Goal: Complete application form: Complete application form

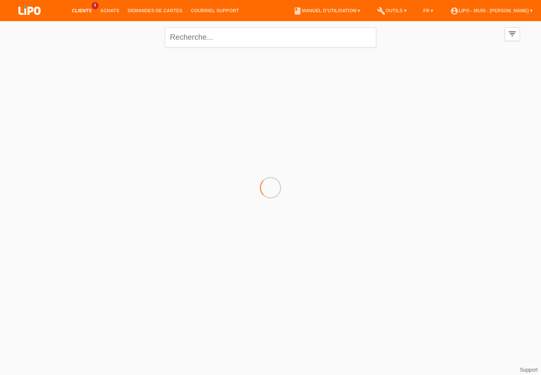
click at [79, 12] on link "Clients" at bounding box center [82, 10] width 28 height 5
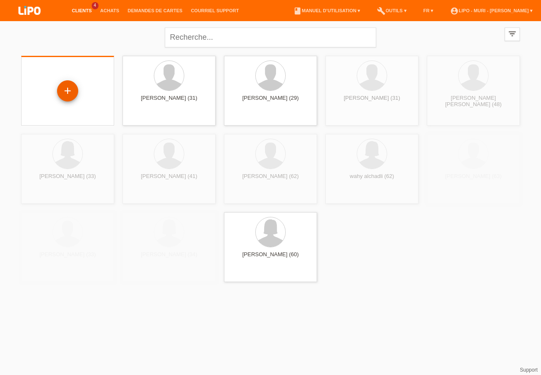
click at [67, 94] on div "+" at bounding box center [68, 91] width 20 height 14
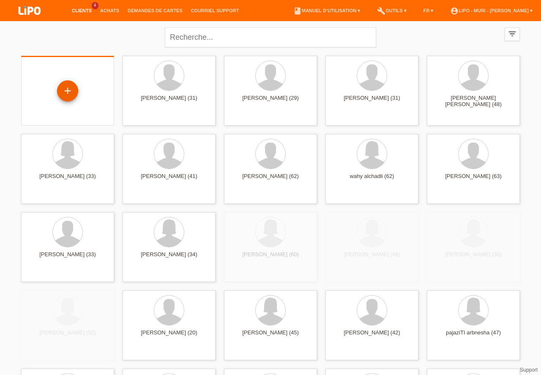
click at [67, 94] on div "+" at bounding box center [68, 91] width 20 height 14
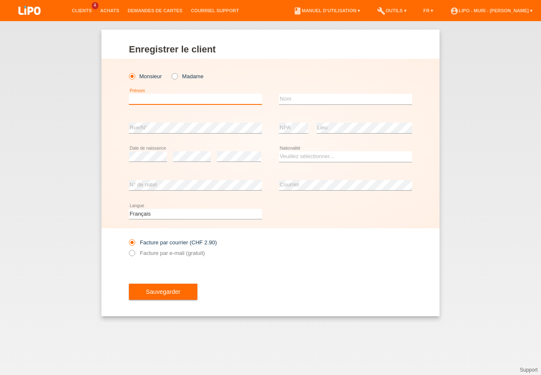
click at [223, 96] on input "text" at bounding box center [195, 99] width 133 height 11
type input "rudi"
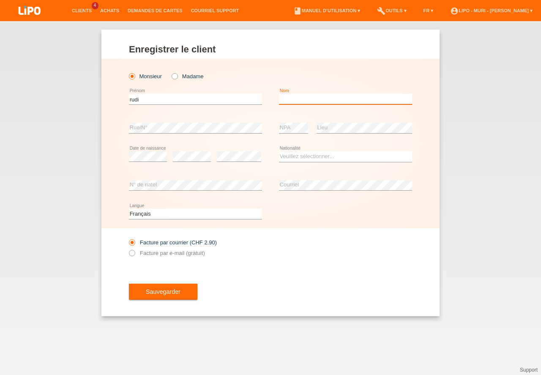
click at [286, 97] on input "text" at bounding box center [345, 99] width 133 height 11
type input "zozani"
click at [146, 162] on div "error Date de naissance" at bounding box center [148, 156] width 38 height 29
click at [297, 158] on select "Veuillez sélectionner... Suisse Allemagne Autriche Liechtenstein ------------ A…" at bounding box center [345, 156] width 133 height 10
select select "SY"
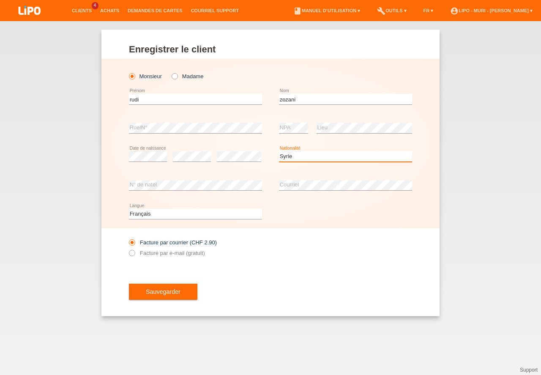
click at [0, 0] on option "Syrie" at bounding box center [0, 0] width 0 height 0
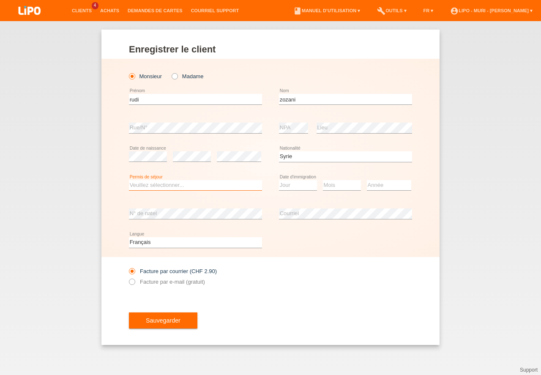
click at [162, 183] on select "Veuillez sélectionner... C B B - Statut de réfugié Autre" at bounding box center [195, 185] width 133 height 10
select select "B"
click at [0, 0] on option "B" at bounding box center [0, 0] width 0 height 0
click at [293, 188] on select "Jour 01 02 03 04 05 06 07 08 09 10 11" at bounding box center [298, 185] width 38 height 10
select select "31"
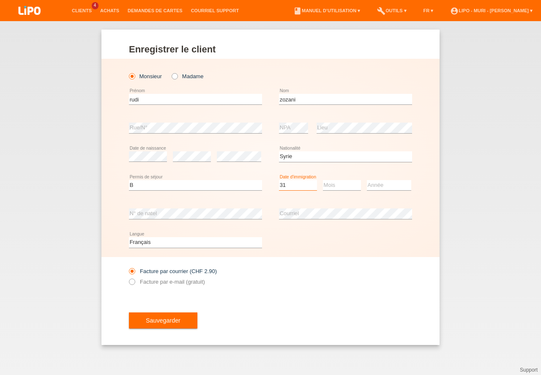
click at [0, 0] on option "31" at bounding box center [0, 0] width 0 height 0
click at [329, 181] on select "Mois 01 02 03 04 05 06 07 08 09 10 11" at bounding box center [342, 185] width 38 height 10
select select "07"
click at [0, 0] on option "07" at bounding box center [0, 0] width 0 height 0
click at [373, 185] on select "Année 2025 2024 2023 2022 2021 2020 2019 2018 2017 2016 2015 2014 2013 2012 201…" at bounding box center [389, 185] width 44 height 10
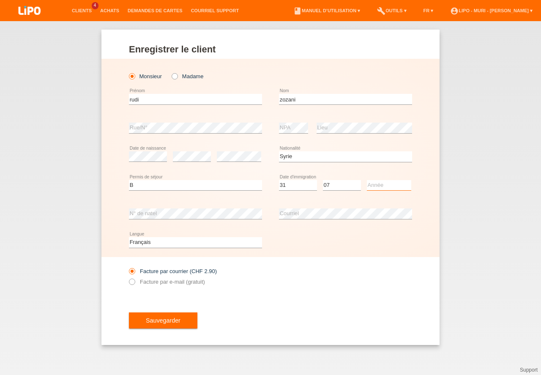
select select "2015"
click at [0, 0] on option "2015" at bounding box center [0, 0] width 0 height 0
click at [162, 243] on select "Deutsch Français Italiano English" at bounding box center [195, 242] width 133 height 10
select select "de"
click at [0, 0] on option "Deutsch" at bounding box center [0, 0] width 0 height 0
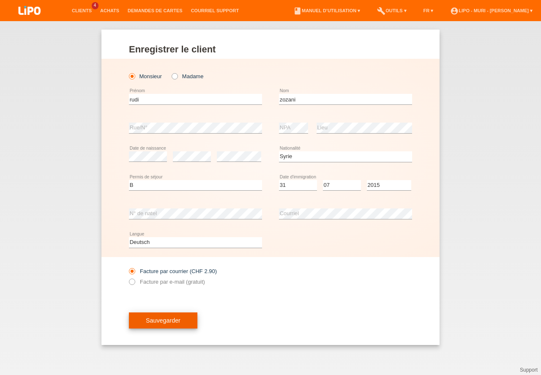
click at [169, 323] on button "Sauvegarder" at bounding box center [163, 320] width 68 height 16
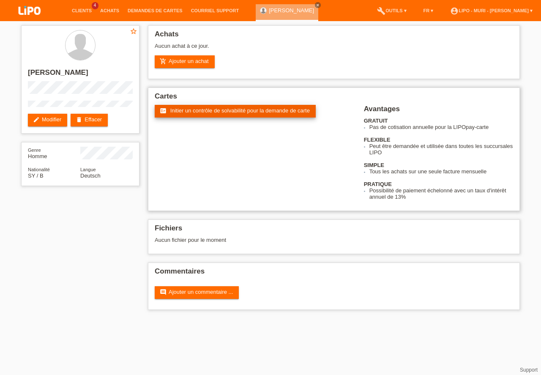
click at [196, 113] on span "Initier un contrôle de solvabilité pour la demande de carte" at bounding box center [240, 110] width 140 height 6
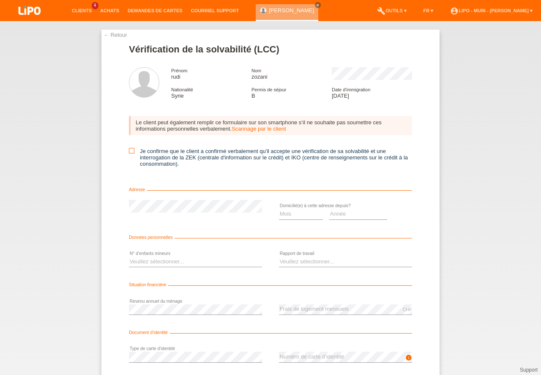
click at [131, 151] on icon at bounding box center [131, 150] width 5 height 5
click at [131, 151] on input "Je confirme que le client a confirmé verbalement qu'il accepte une vérification…" at bounding box center [131, 150] width 5 height 5
checkbox input "true"
click at [283, 215] on select "Mois 01 02 03 04 05 06 07 08 09 10" at bounding box center [301, 214] width 44 height 10
select select "05"
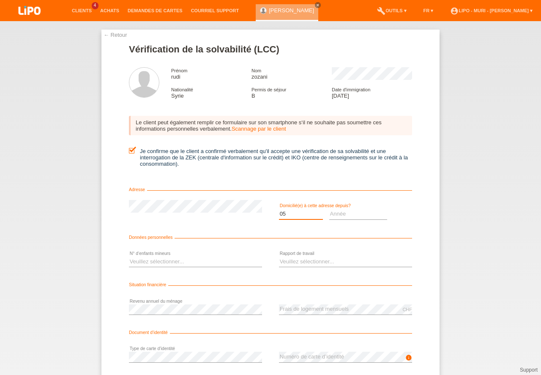
click at [0, 0] on option "05" at bounding box center [0, 0] width 0 height 0
click at [347, 214] on select "Année 2025 2024 2023 2022 2021 2020 2019 2018 2017 2016 2015 2014 2013 2012 201…" at bounding box center [358, 214] width 58 height 10
select select "2025"
click at [0, 0] on option "2025" at bounding box center [0, 0] width 0 height 0
click at [145, 259] on select "Veuillez sélectionner... 0 1 2 3 4 5 6 7 8 9" at bounding box center [195, 262] width 133 height 10
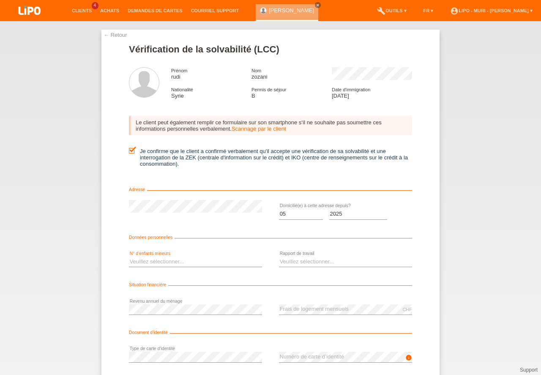
select select "0"
click at [0, 0] on option "0" at bounding box center [0, 0] width 0 height 0
click at [301, 260] on select "Veuillez sélectionner... A durée indéterminée A durée déterminée Apprenti/étudi…" at bounding box center [345, 262] width 133 height 10
select select "UNLIMITED"
click at [0, 0] on option "A durée indéterminée" at bounding box center [0, 0] width 0 height 0
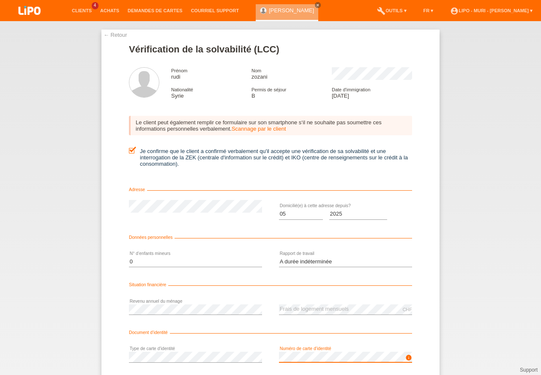
scroll to position [56, 0]
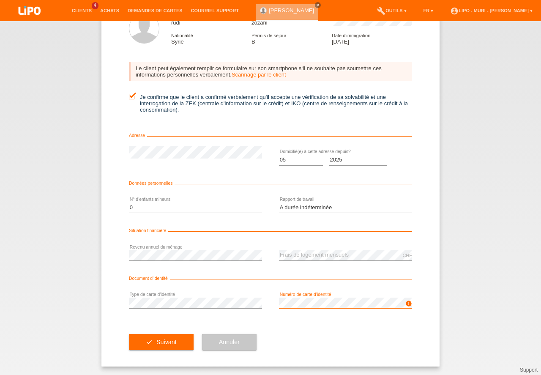
drag, startPoint x: 541, startPoint y: 270, endPoint x: 539, endPoint y: 390, distance: 120.5
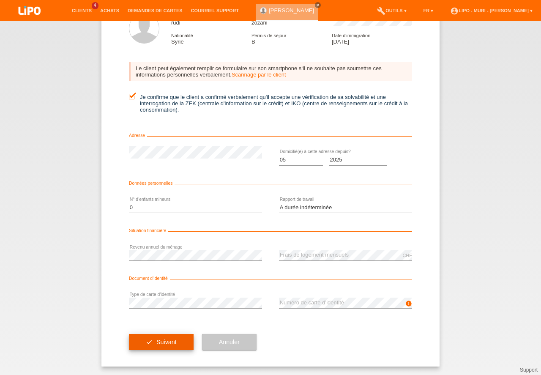
click at [175, 348] on button "check Suivant" at bounding box center [161, 342] width 65 height 16
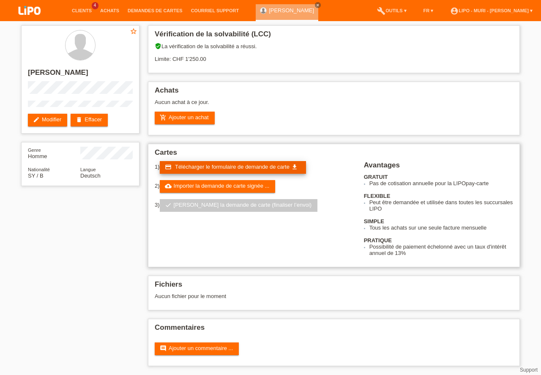
click at [193, 168] on span "Télécharger le formulaire de demande de carte" at bounding box center [232, 167] width 115 height 6
click at [76, 302] on div "star_border rudi zozani edit Modifier delete Effacer Genre Homme Nationalité SY…" at bounding box center [270, 197] width 507 height 353
click at [44, 255] on div "star_border rudi zozani edit Modifier delete Effacer Genre Homme Nationalité SY…" at bounding box center [270, 197] width 507 height 353
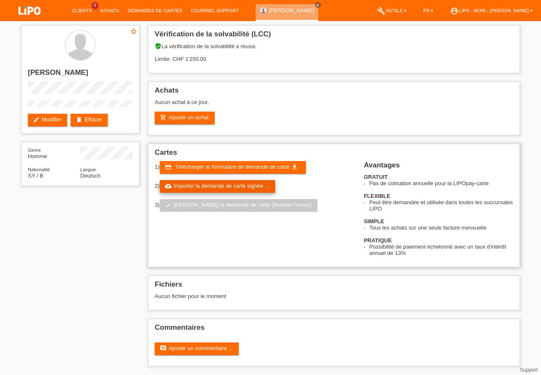
click at [211, 188] on link "cloud_upload Importer la demande de carte signée ..." at bounding box center [218, 186] width 116 height 13
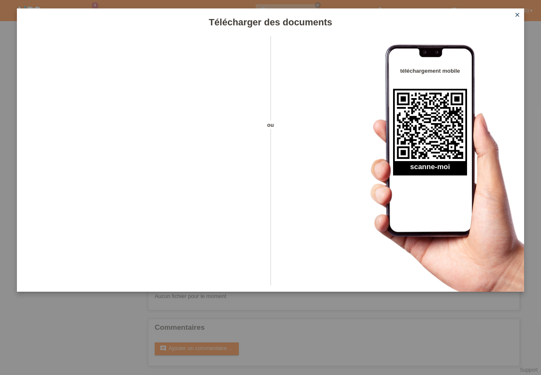
click at [519, 12] on icon "close" at bounding box center [517, 14] width 7 height 7
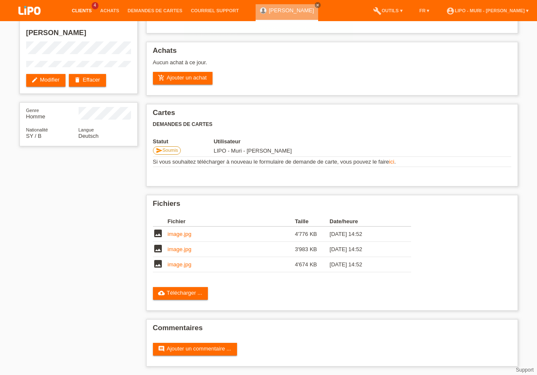
click at [85, 11] on link "Clients" at bounding box center [82, 10] width 28 height 5
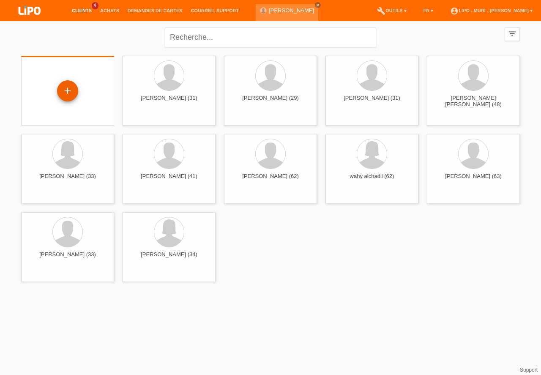
click at [69, 90] on div "+" at bounding box center [68, 91] width 20 height 14
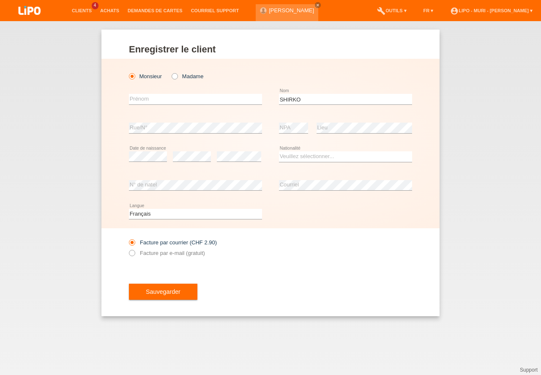
type input "SHIRKO"
click at [184, 101] on input "text" at bounding box center [195, 99] width 133 height 11
type input "[PERSON_NAME] NASAN"
click at [316, 159] on select "Veuillez sélectionner... Suisse Allemagne Autriche Liechtenstein ------------ A…" at bounding box center [345, 156] width 133 height 10
click at [309, 154] on select "Veuillez sélectionner... Suisse Allemagne Autriche Liechtenstein ------------ A…" at bounding box center [345, 156] width 133 height 10
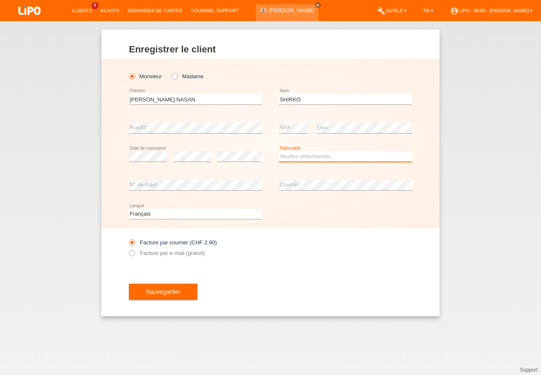
drag, startPoint x: 410, startPoint y: 176, endPoint x: 427, endPoint y: 360, distance: 184.3
select select "SY"
click at [0, 0] on option "Syrie" at bounding box center [0, 0] width 0 height 0
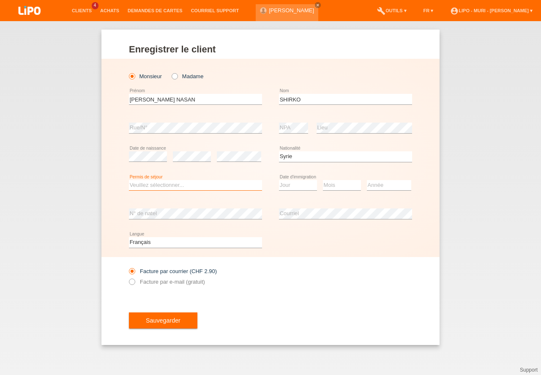
click at [173, 182] on select "Veuillez sélectionner... C B B - Statut de réfugié Autre" at bounding box center [195, 185] width 133 height 10
select select "C"
click at [0, 0] on option "C" at bounding box center [0, 0] width 0 height 0
click at [292, 188] on select "Jour 01 02 03 04 05 06 07 08 09 10 11" at bounding box center [298, 185] width 38 height 10
select select "20"
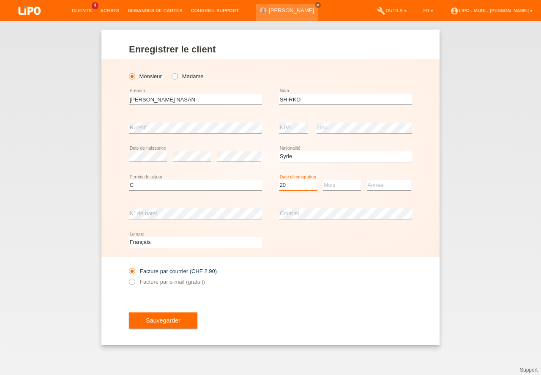
click at [0, 0] on option "20" at bounding box center [0, 0] width 0 height 0
click at [332, 186] on select "Mois 01 02 03 04 05 06 07 08 09 10 11" at bounding box center [342, 185] width 38 height 10
select select "10"
click at [0, 0] on option "10" at bounding box center [0, 0] width 0 height 0
drag, startPoint x: 375, startPoint y: 184, endPoint x: 372, endPoint y: 192, distance: 8.9
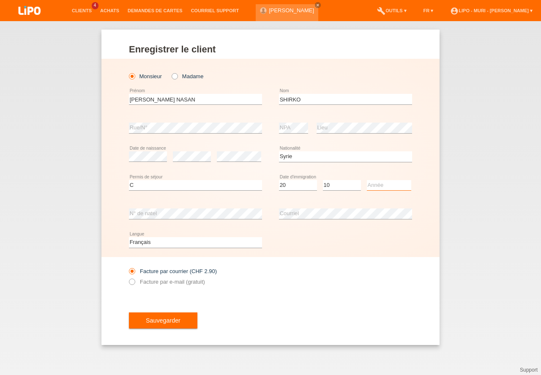
click at [376, 185] on select "Année 2025 2024 2023 2022 2021 2020 2019 2018 2017 2016 2015 2014 2013 2012 201…" at bounding box center [389, 185] width 44 height 10
select select "2014"
click at [0, 0] on option "2014" at bounding box center [0, 0] width 0 height 0
click at [164, 317] on button "Sauvegarder" at bounding box center [163, 320] width 68 height 16
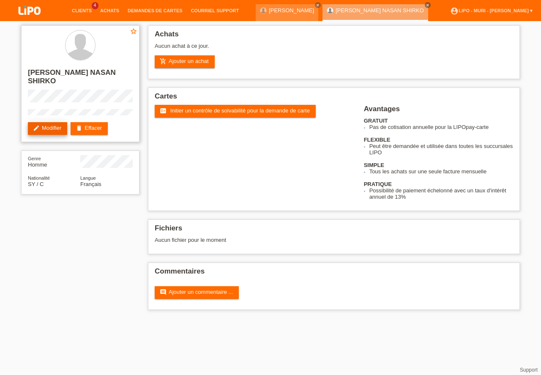
click at [55, 122] on link "edit Modifier" at bounding box center [47, 128] width 39 height 13
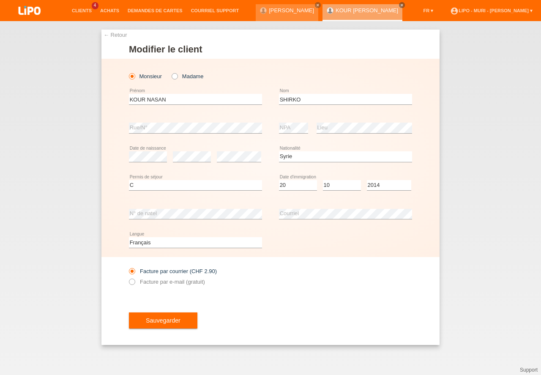
select select "SY"
select select "C"
select select "20"
select select "10"
select select "2014"
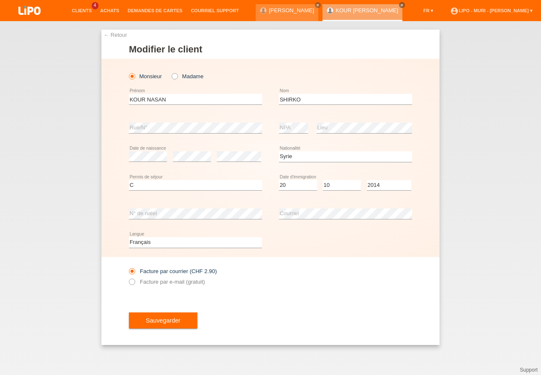
select select "de"
click at [0, 0] on option "Deutsch" at bounding box center [0, 0] width 0 height 0
click at [184, 326] on button "Sauvegarder" at bounding box center [163, 320] width 68 height 16
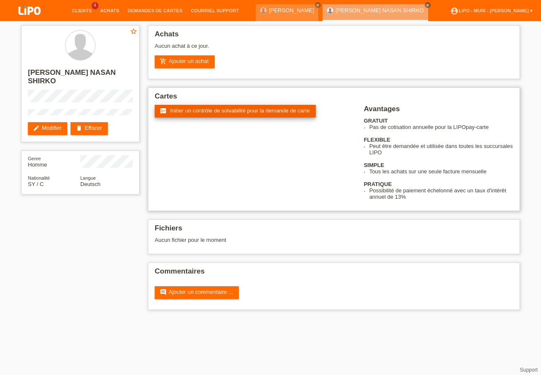
click at [191, 111] on span "Initier un contrôle de solvabilité pour la demande de carte" at bounding box center [240, 110] width 140 height 6
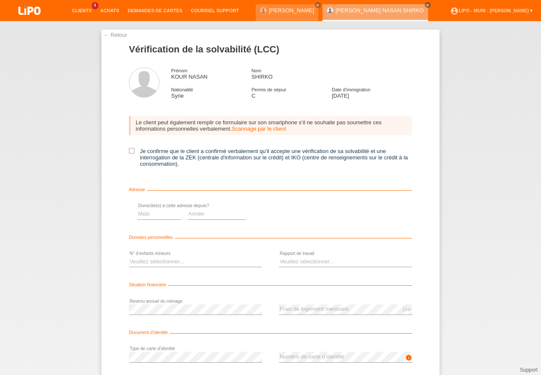
click at [130, 151] on icon at bounding box center [131, 150] width 5 height 5
click at [130, 151] on input "Je confirme que le client a confirmé verbalement qu'il accepte une vérification…" at bounding box center [131, 150] width 5 height 5
checkbox input "true"
click at [288, 213] on select "Mois 01 02 03 04 05 06 07 08 09 10" at bounding box center [301, 214] width 44 height 10
click at [335, 217] on select "Année 2025 2024 2023 2022 2021 2020 2019 2018 2017 2016 2015 2014 2013 2012 201…" at bounding box center [358, 214] width 58 height 10
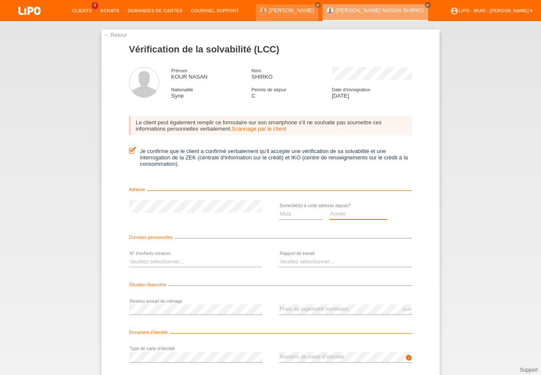
click at [335, 217] on select "Année 2025 2024 2023 2022 2021 2020 2019 2018 2017 2016 2015 2014 2013 2012 201…" at bounding box center [358, 214] width 58 height 10
click at [0, 0] on option "2022" at bounding box center [0, 0] width 0 height 0
click at [336, 216] on select "Année 2025 2024 2023 2022 2021 2020 2019 2018 2017 2016 2015 2014 2013 2012 201…" at bounding box center [358, 214] width 58 height 10
select select "2023"
click at [0, 0] on option "2023" at bounding box center [0, 0] width 0 height 0
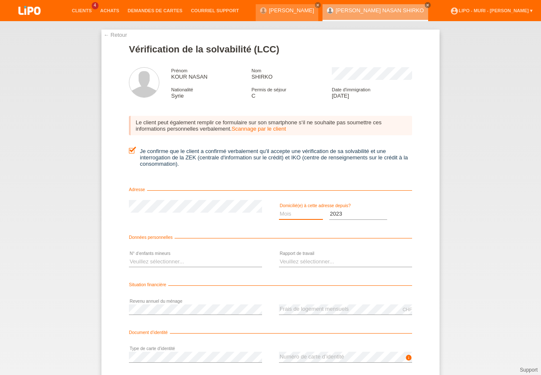
click at [297, 215] on select "Mois 01 02 03 04 05 06 07 08 09 10" at bounding box center [301, 214] width 44 height 10
select select "01"
click at [0, 0] on option "01" at bounding box center [0, 0] width 0 height 0
click at [150, 258] on select "Veuillez sélectionner... 0 1 2 3 4 5 6 7 8 9" at bounding box center [195, 262] width 133 height 10
click at [0, 0] on option "0" at bounding box center [0, 0] width 0 height 0
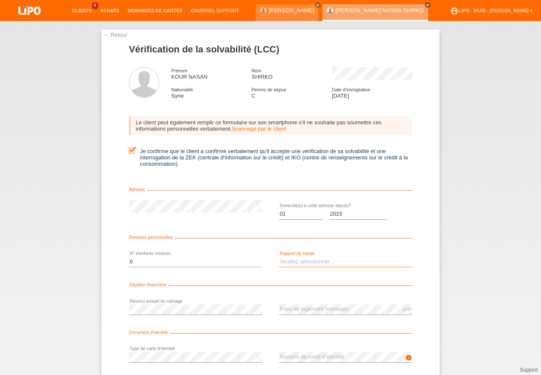
click at [301, 265] on select "Veuillez sélectionner... A durée indéterminée A durée déterminée Apprenti/étudi…" at bounding box center [345, 262] width 133 height 10
click at [160, 262] on select "Veuillez sélectionner... 0 1 2 3 4 5 6 7 8 9" at bounding box center [195, 262] width 133 height 10
click at [131, 260] on select "Veuillez sélectionner... 0 1 2 3 4 5 6 7 8 9" at bounding box center [195, 262] width 133 height 10
drag, startPoint x: 141, startPoint y: 285, endPoint x: 244, endPoint y: 289, distance: 103.3
select select "1"
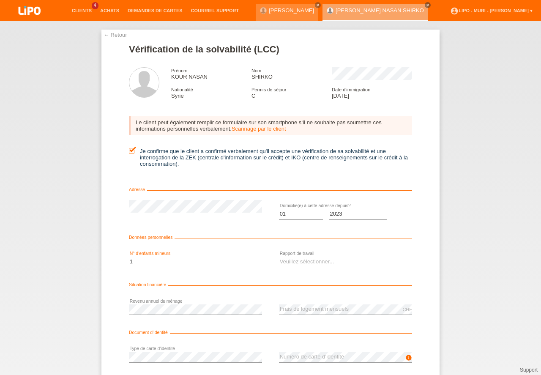
click at [0, 0] on option "1" at bounding box center [0, 0] width 0 height 0
click at [304, 259] on select "Veuillez sélectionner... A durée indéterminée A durée déterminée Apprenti/étudi…" at bounding box center [345, 262] width 133 height 10
select select "UNLIMITED"
click at [0, 0] on option "A durée indéterminée" at bounding box center [0, 0] width 0 height 0
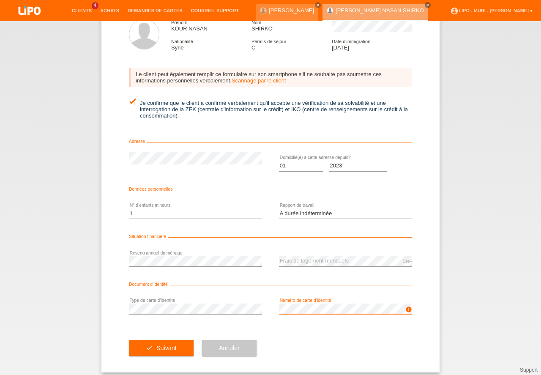
scroll to position [56, 0]
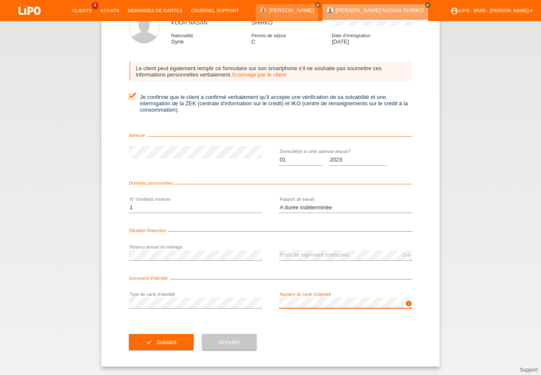
drag, startPoint x: 540, startPoint y: 322, endPoint x: 539, endPoint y: 384, distance: 61.7
click at [178, 342] on button "check Suivant" at bounding box center [161, 342] width 65 height 16
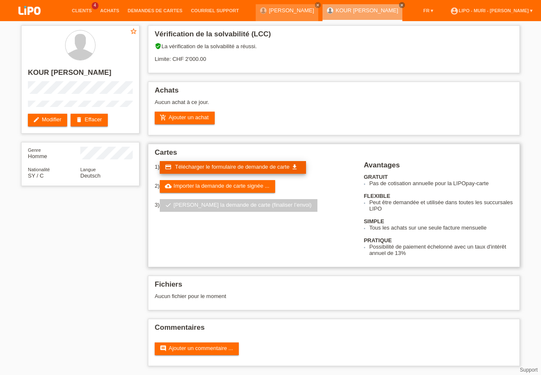
click at [253, 167] on span "Télécharger le formulaire de demande de carte" at bounding box center [232, 167] width 115 height 6
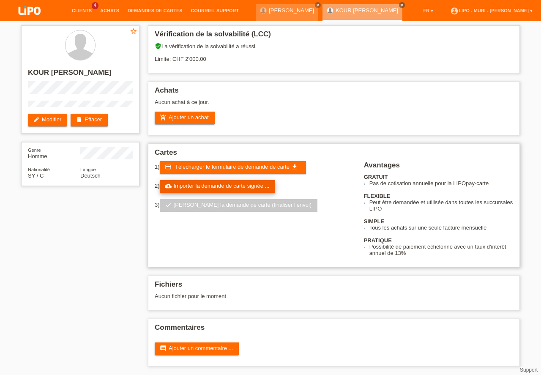
click at [199, 191] on link "cloud_upload Importer la demande de carte signée ..." at bounding box center [218, 186] width 116 height 13
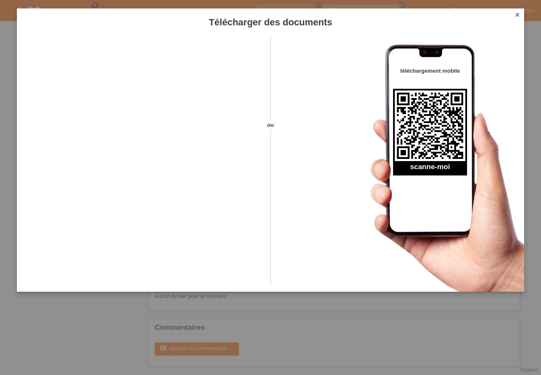
click at [518, 16] on icon "close" at bounding box center [517, 14] width 7 height 7
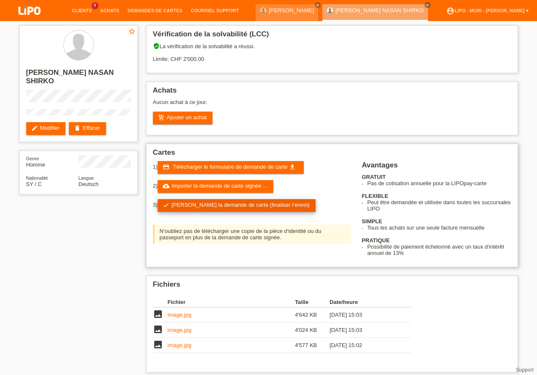
click at [190, 207] on link "check Soumettre la demande de carte (finaliser l’envoi)" at bounding box center [237, 205] width 158 height 13
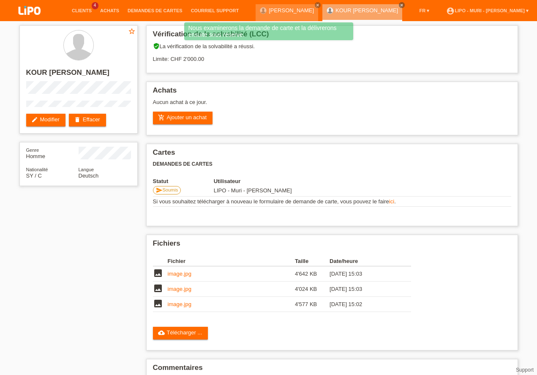
click at [85, 246] on div "star_border KOUR NASAN SHIRKO edit Modifier delete Effacer Genre Homme National…" at bounding box center [268, 218] width 507 height 394
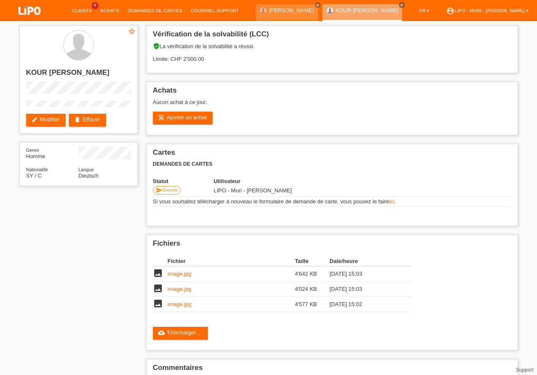
scroll to position [40, 0]
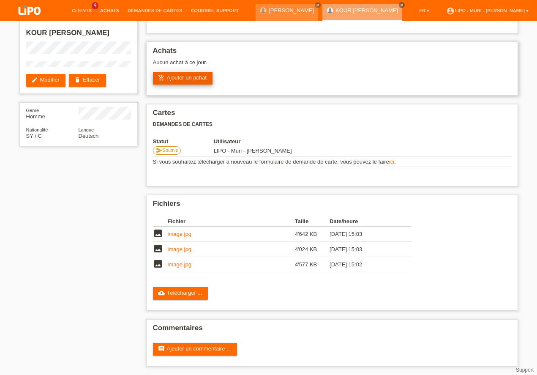
click at [186, 77] on link "add_shopping_cart Ajouter un achat" at bounding box center [183, 78] width 60 height 13
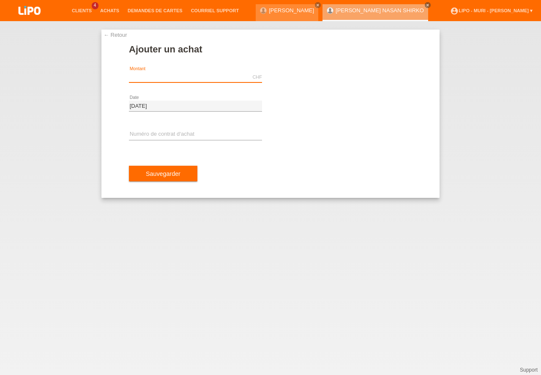
click at [162, 77] on input "text" at bounding box center [195, 77] width 133 height 11
drag, startPoint x: 137, startPoint y: 139, endPoint x: 138, endPoint y: 115, distance: 24.5
click at [138, 139] on input "text" at bounding box center [195, 134] width 133 height 11
type input "2000.00"
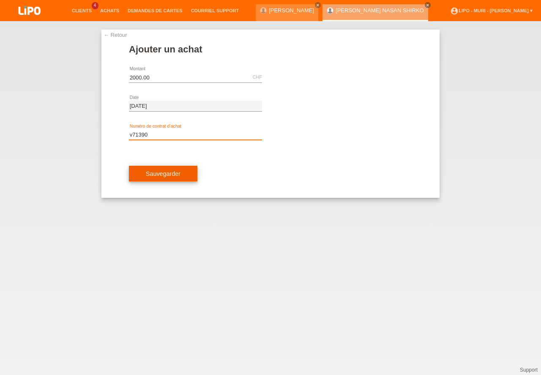
type input "v71390"
click at [163, 171] on button "Sauvegarder" at bounding box center [163, 174] width 68 height 16
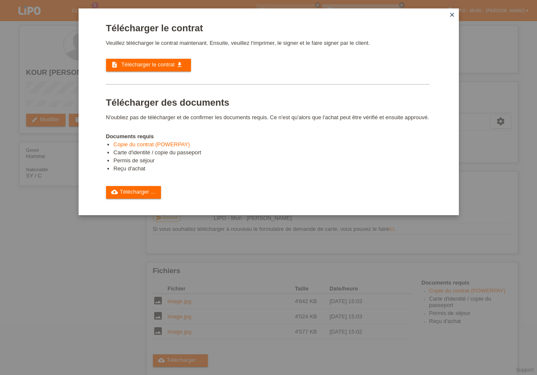
click at [241, 182] on div "Télécharger le contrat Veuillez télécharger le contrat maintenant. Ensuite, veu…" at bounding box center [267, 111] width 323 height 176
drag, startPoint x: 454, startPoint y: 9, endPoint x: 452, endPoint y: 13, distance: 4.6
click at [454, 14] on icon "close" at bounding box center [452, 14] width 7 height 7
